Goal: Transaction & Acquisition: Purchase product/service

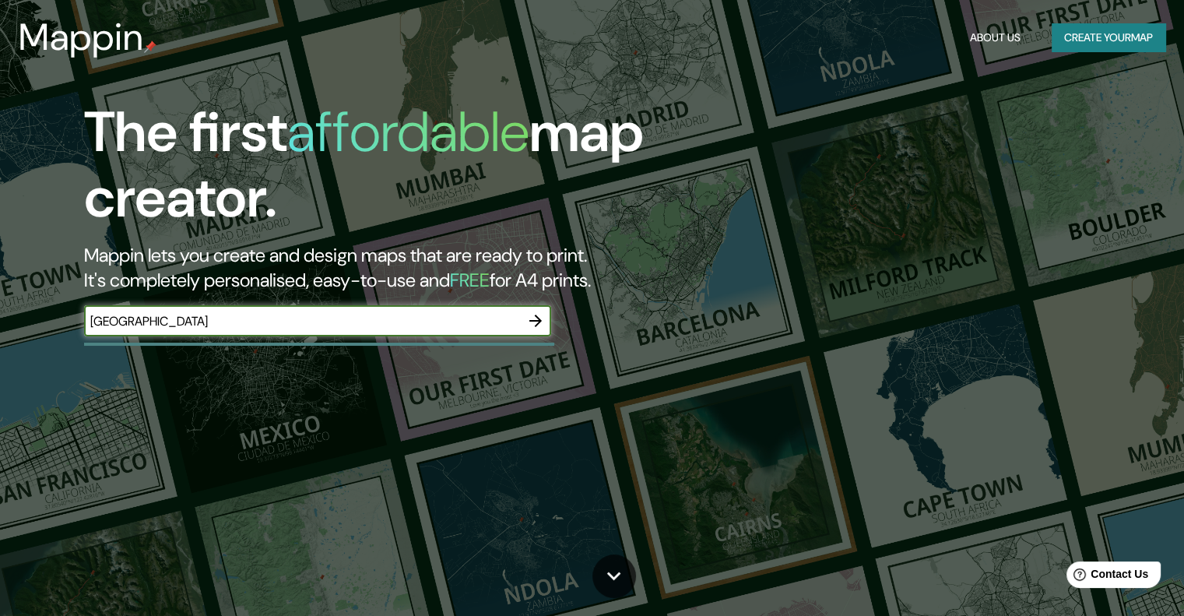
type input "[GEOGRAPHIC_DATA]"
click at [532, 318] on icon "button" at bounding box center [535, 320] width 19 height 19
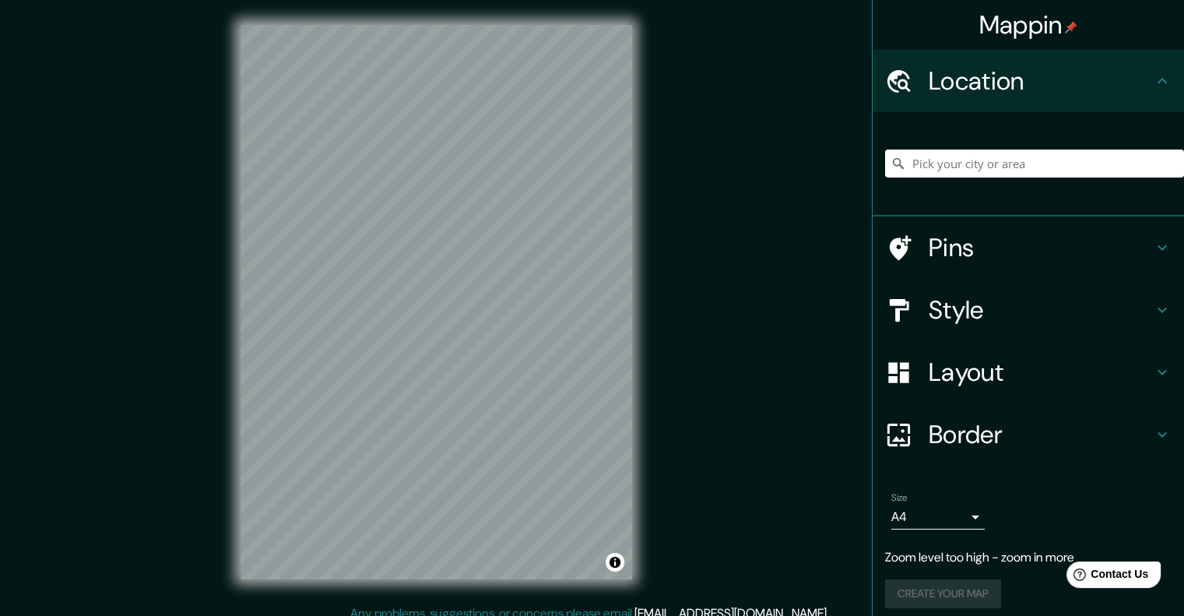
click at [947, 315] on h4 "Style" at bounding box center [1041, 309] width 224 height 31
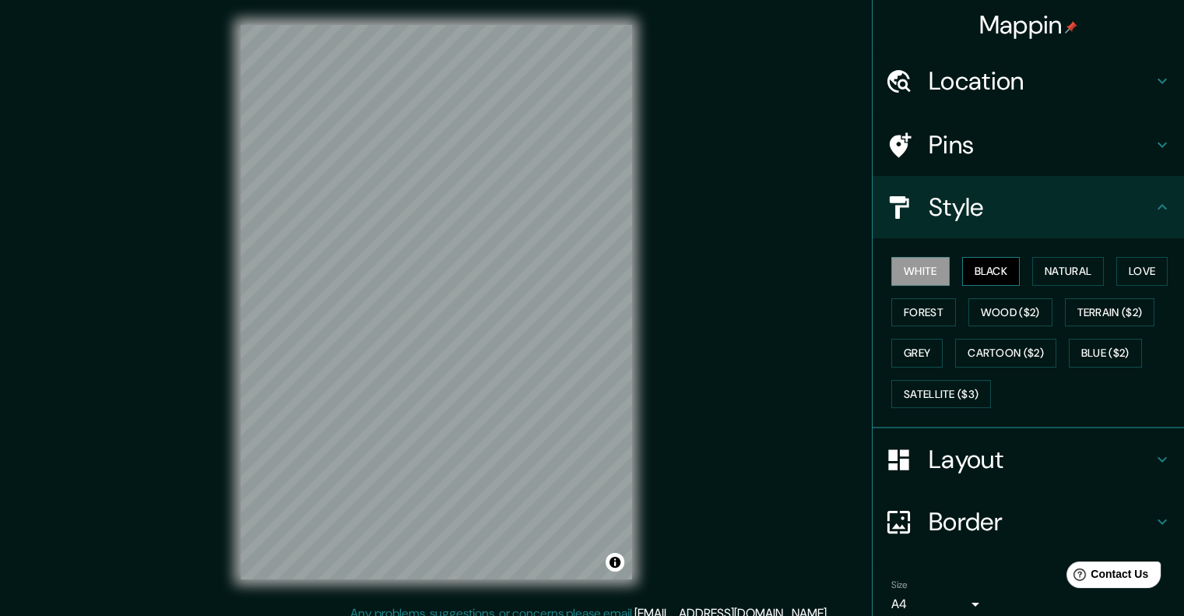
click at [969, 276] on button "Black" at bounding box center [991, 271] width 58 height 29
click at [1033, 274] on button "Natural" at bounding box center [1068, 271] width 72 height 29
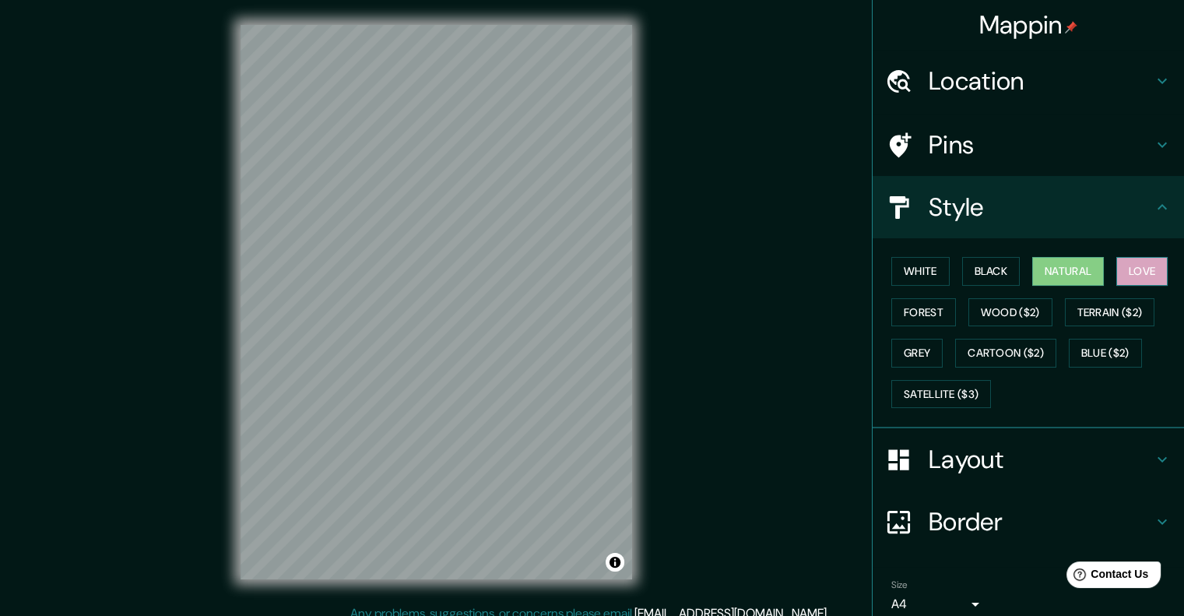
click at [1117, 272] on button "Love" at bounding box center [1141, 271] width 51 height 29
click at [929, 307] on button "Forest" at bounding box center [923, 312] width 65 height 29
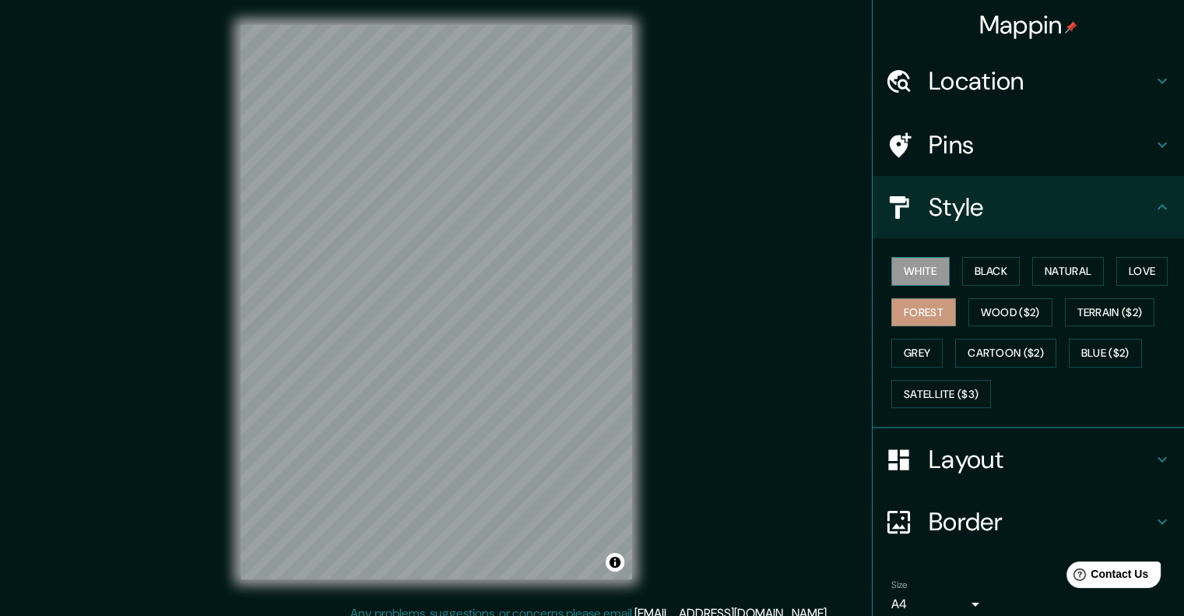
click at [919, 262] on button "White" at bounding box center [920, 271] width 58 height 29
click at [929, 448] on h4 "Layout" at bounding box center [1041, 459] width 224 height 31
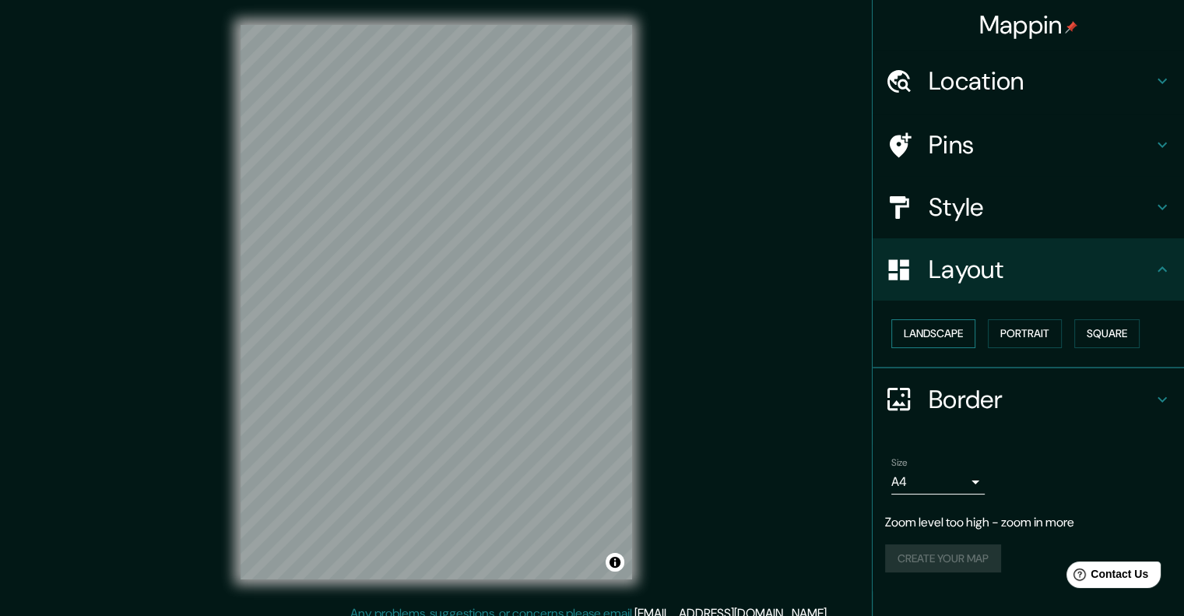
click at [936, 320] on button "Landscape" at bounding box center [933, 333] width 84 height 29
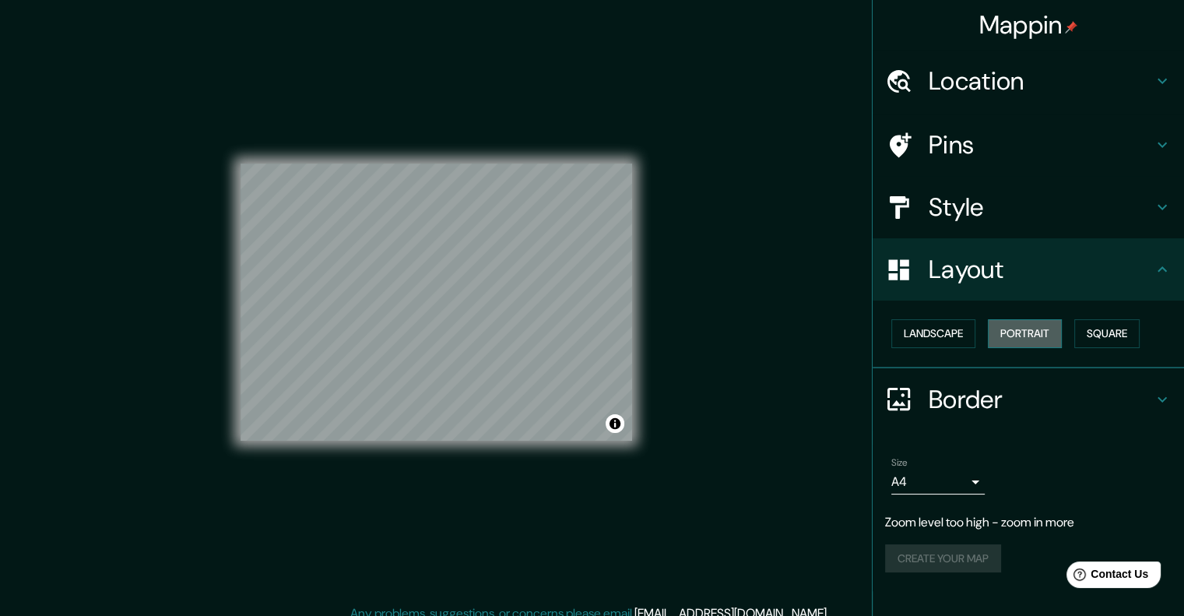
click at [1024, 319] on button "Portrait" at bounding box center [1025, 333] width 74 height 29
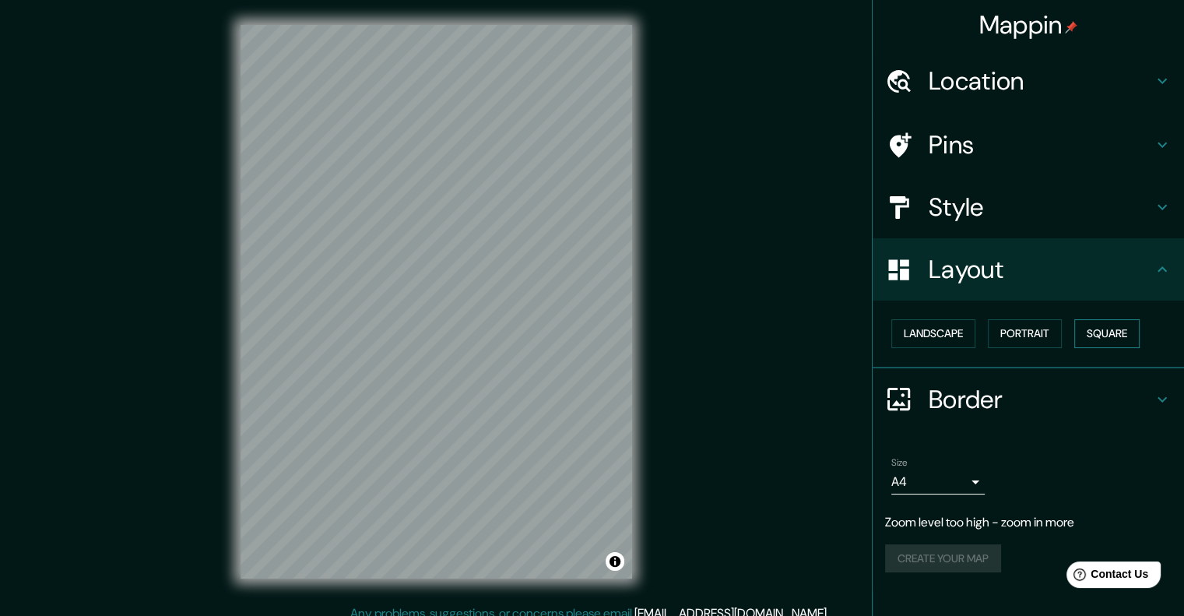
click at [1104, 336] on button "Square" at bounding box center [1106, 333] width 65 height 29
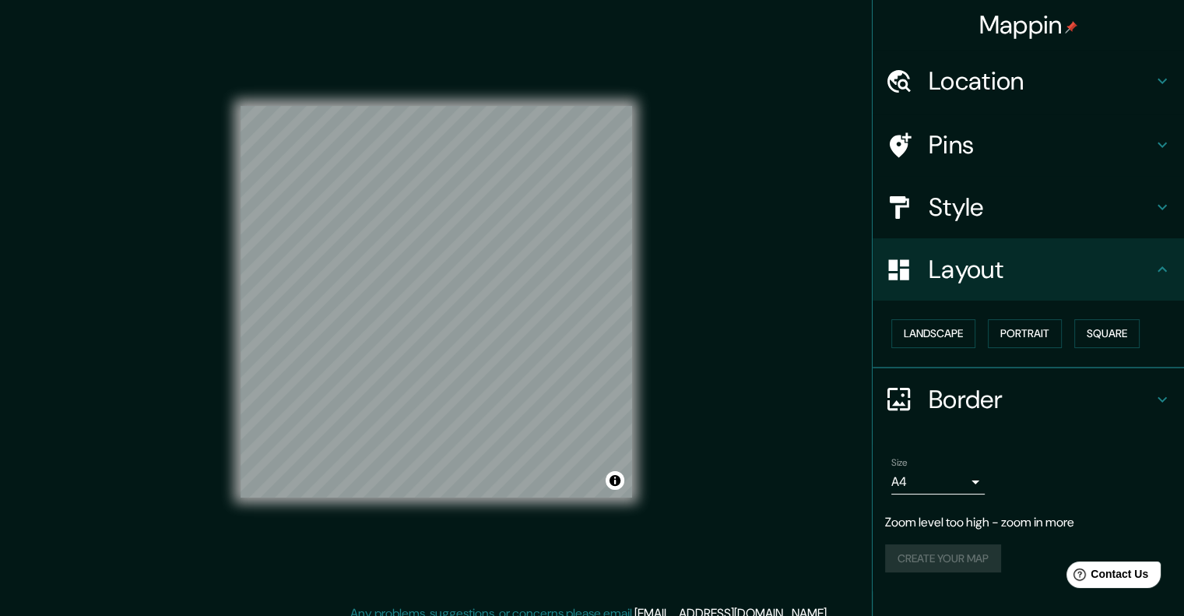
click at [950, 138] on h4 "Pins" at bounding box center [1041, 144] width 224 height 31
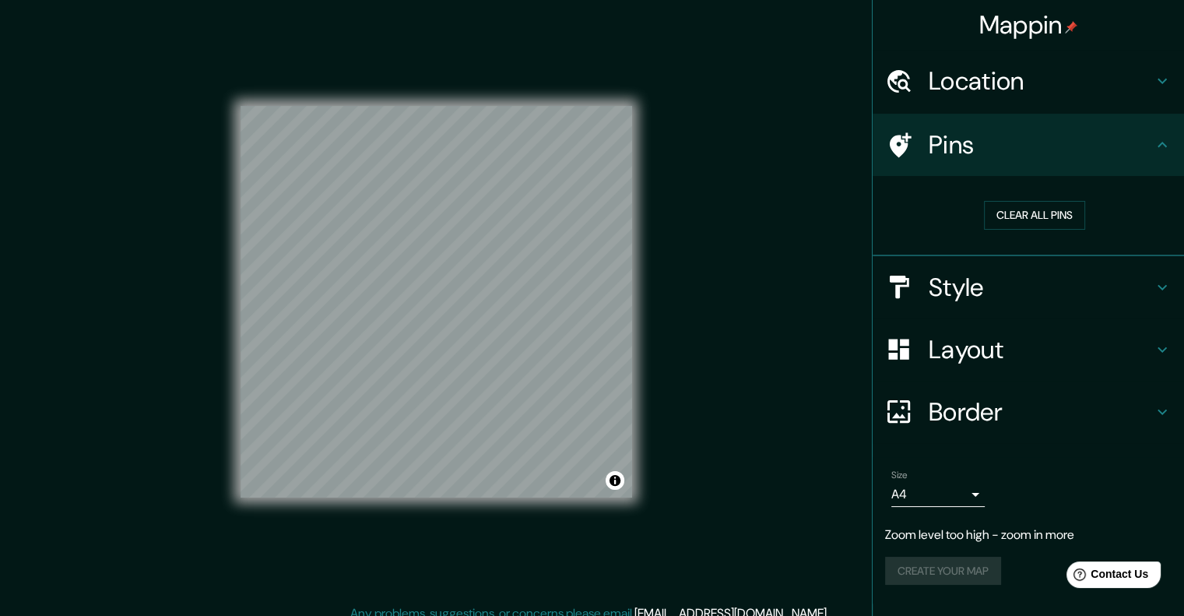
click at [950, 138] on h4 "Pins" at bounding box center [1041, 144] width 224 height 31
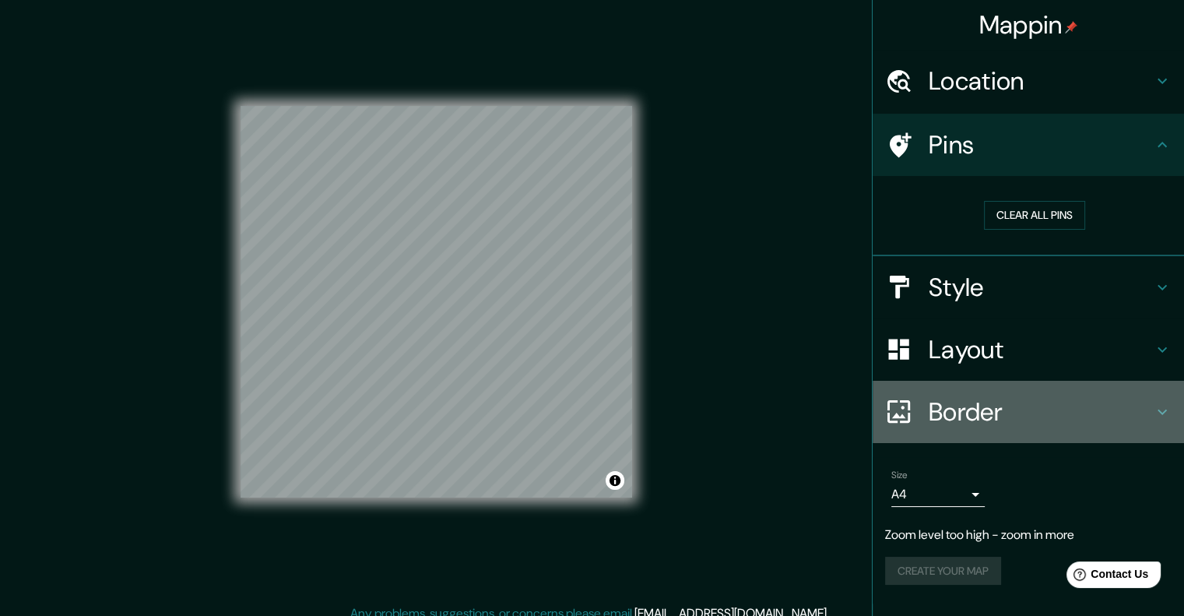
click at [939, 410] on h4 "Border" at bounding box center [1041, 411] width 224 height 31
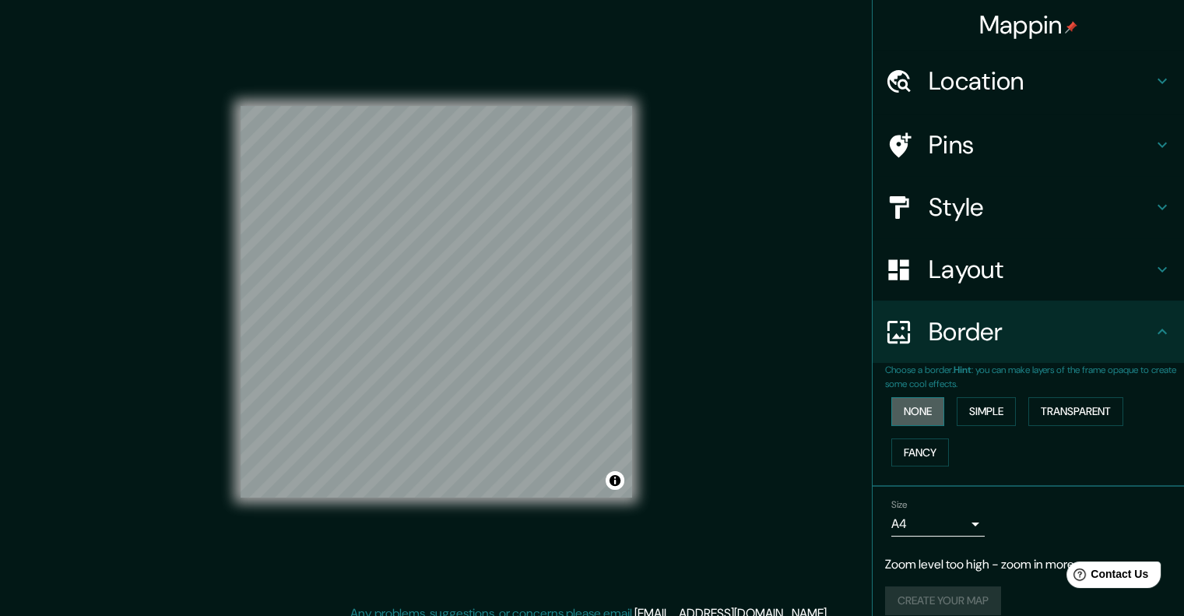
click at [919, 407] on button "None" at bounding box center [917, 411] width 53 height 29
click at [957, 408] on button "Simple" at bounding box center [986, 411] width 59 height 29
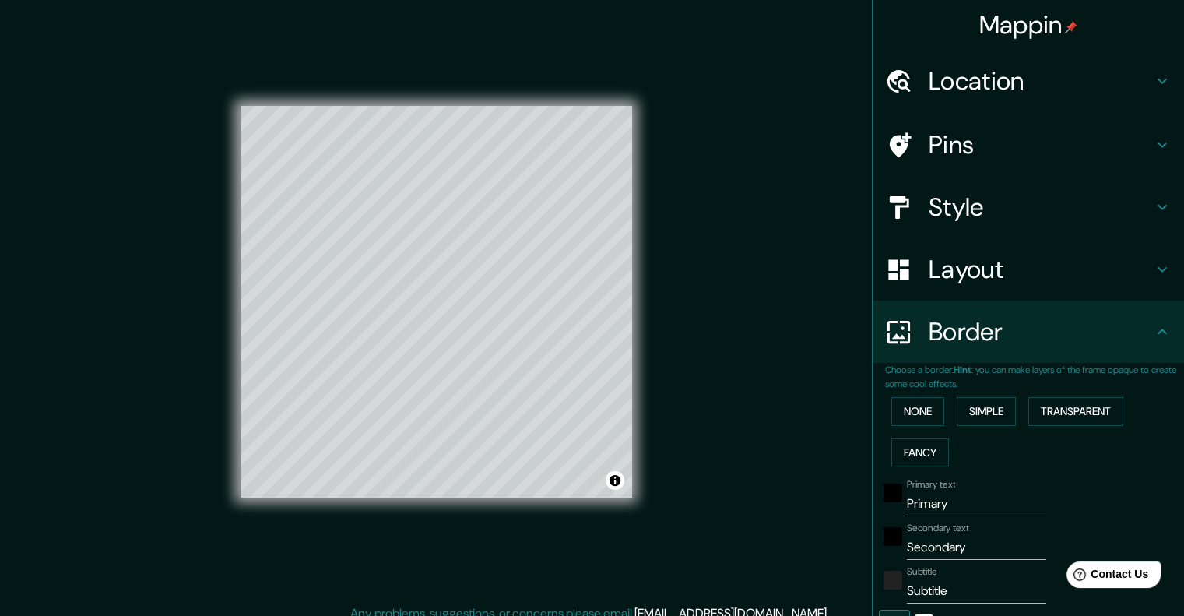
click at [1018, 422] on div "None Simple Transparent Fancy" at bounding box center [1034, 432] width 299 height 82
click at [1057, 413] on button "Transparent" at bounding box center [1075, 411] width 95 height 29
click at [909, 448] on button "Fancy" at bounding box center [920, 452] width 58 height 29
click at [904, 420] on button "None" at bounding box center [917, 411] width 53 height 29
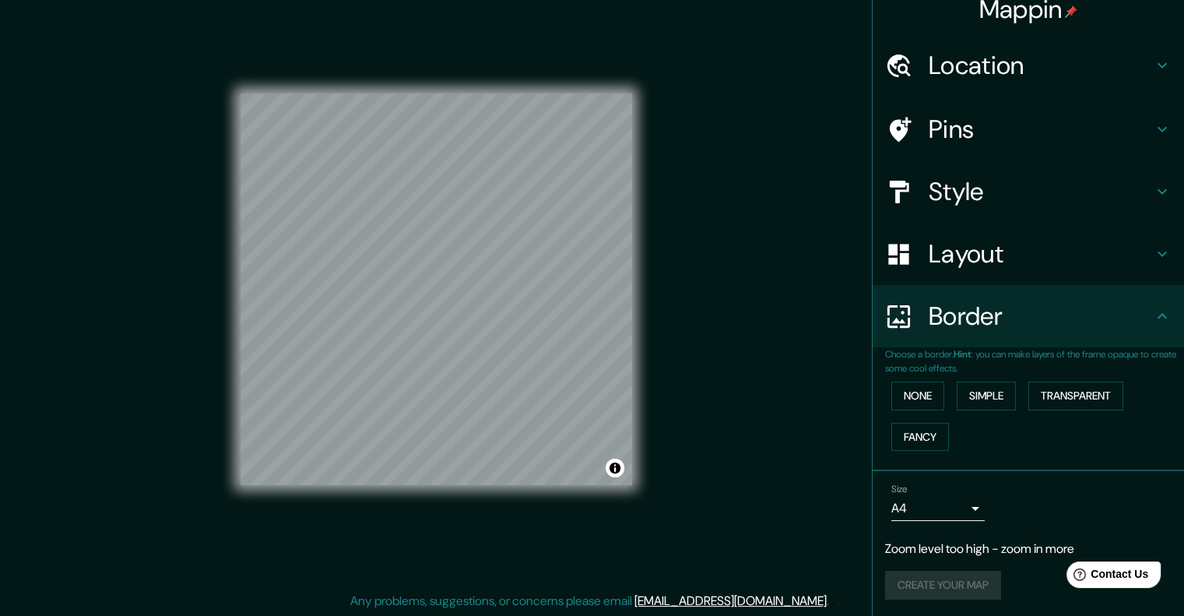
scroll to position [12, 0]
